Goal: Find specific page/section: Find specific page/section

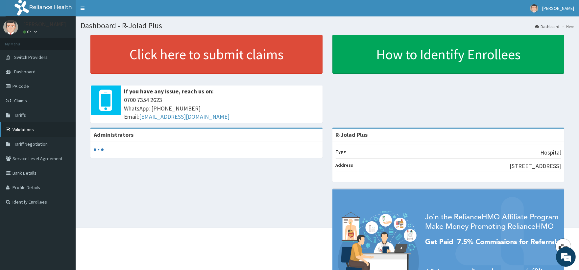
click at [22, 126] on link "Validations" at bounding box center [38, 129] width 76 height 14
click at [31, 87] on link "PA Code" at bounding box center [38, 86] width 76 height 14
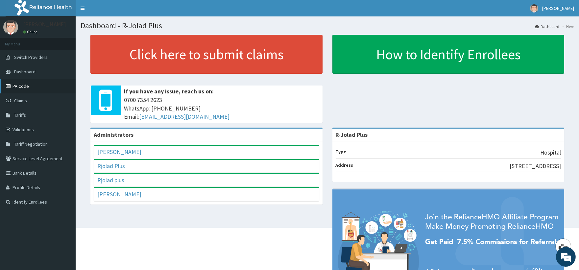
click at [29, 85] on link "PA Code" at bounding box center [38, 86] width 76 height 14
